Goal: Transaction & Acquisition: Purchase product/service

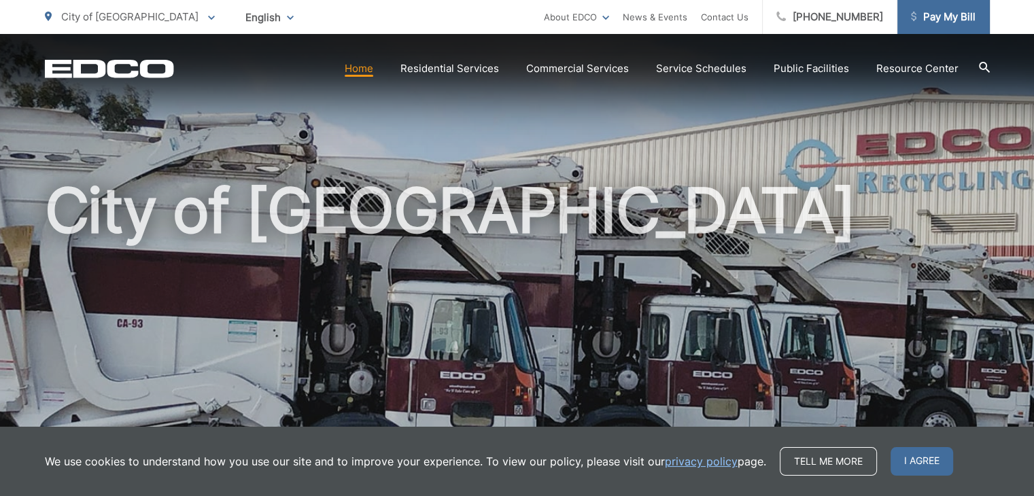
click at [949, 16] on span "Pay My Bill" at bounding box center [943, 17] width 65 height 16
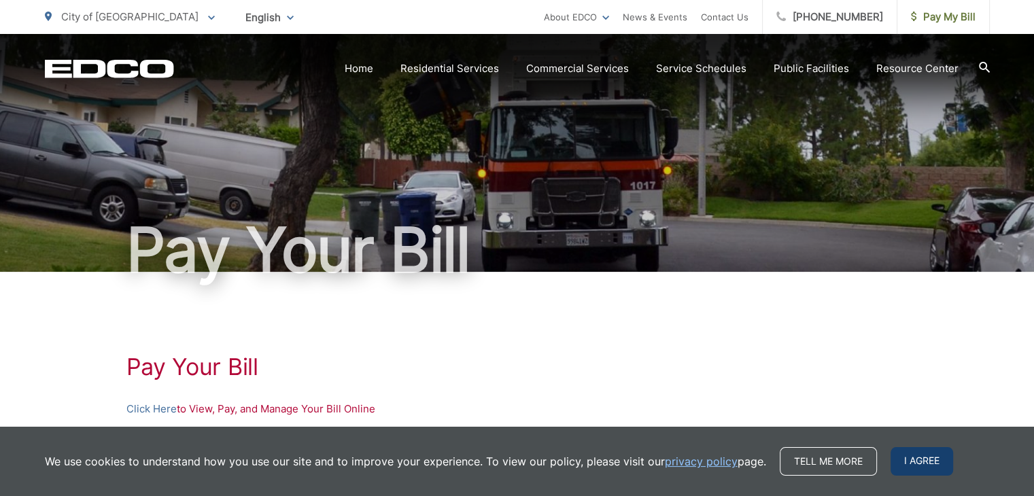
click at [919, 465] on span "I agree" at bounding box center [922, 461] width 63 height 29
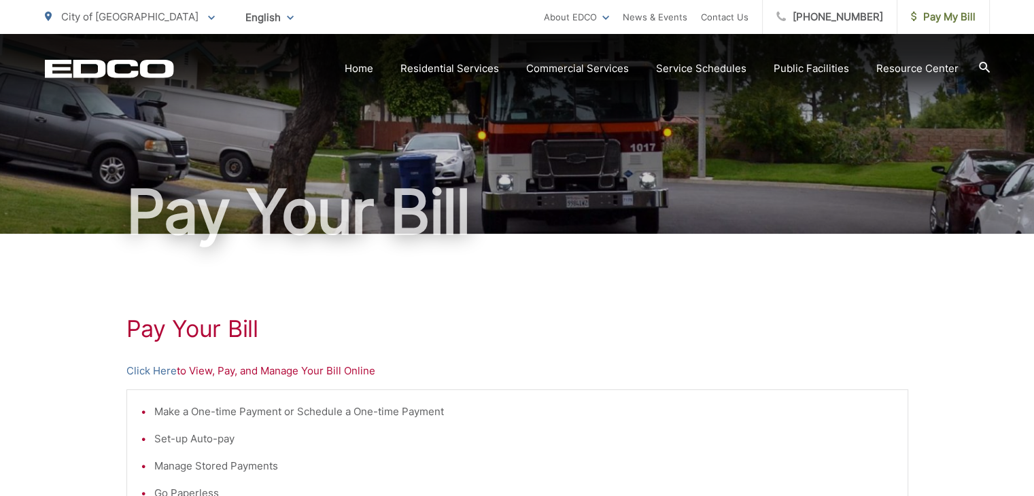
scroll to position [97, 0]
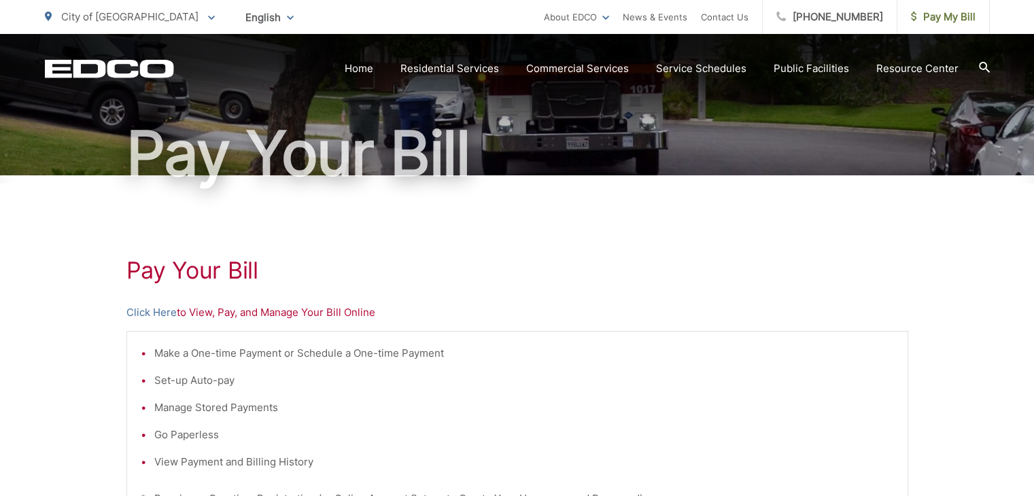
click at [316, 313] on p "Click Here to View, Pay, and Manage Your Bill Online" at bounding box center [517, 313] width 782 height 16
click at [245, 354] on li "Make a One-time Payment or Schedule a One-time Payment" at bounding box center [524, 353] width 740 height 16
click at [220, 415] on li "Manage Stored Payments" at bounding box center [524, 408] width 740 height 16
click at [216, 386] on li "Set-up Auto-pay" at bounding box center [524, 381] width 740 height 16
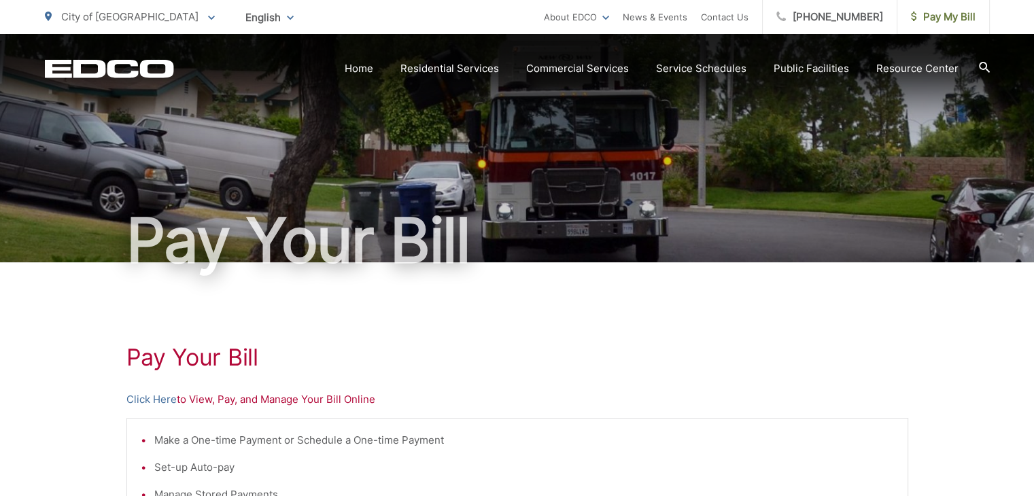
scroll to position [0, 0]
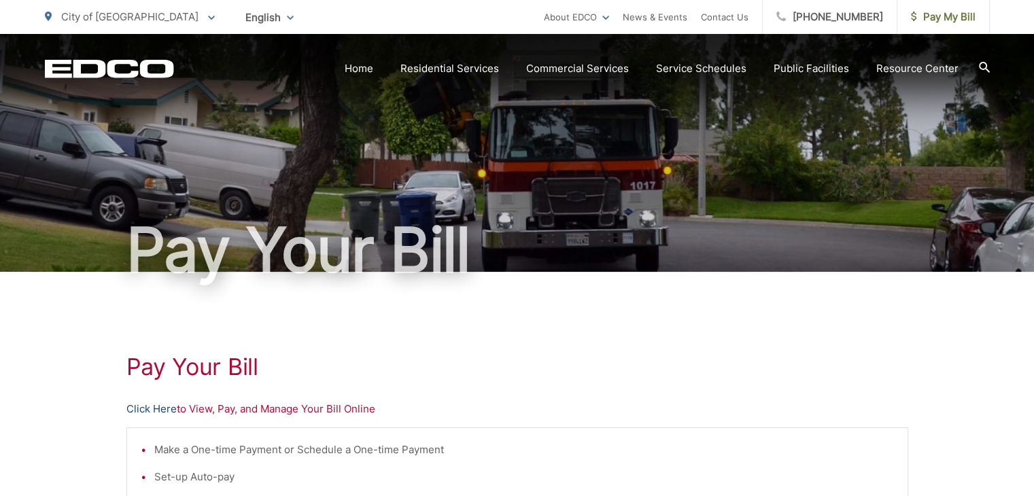
click at [151, 413] on link "Click Here" at bounding box center [151, 409] width 50 height 16
